Goal: Book appointment/travel/reservation

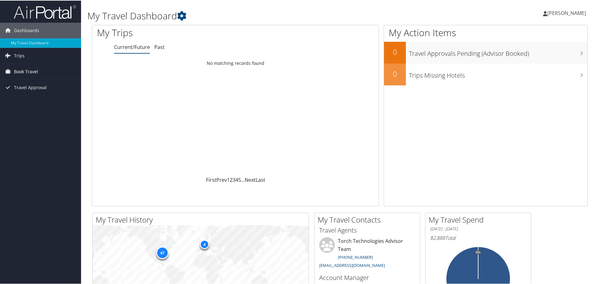
click at [23, 69] on span "Book Travel" at bounding box center [26, 71] width 24 height 16
click at [27, 100] on link "Book/Manage Online Trips" at bounding box center [40, 102] width 81 height 9
